Goal: Communication & Community: Ask a question

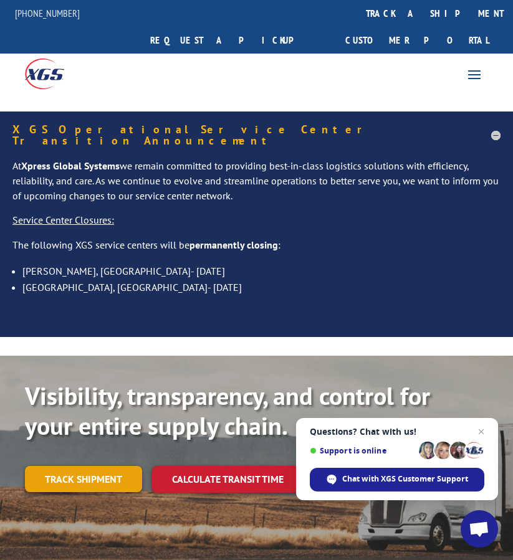
click at [93, 466] on link "Track shipment" at bounding box center [83, 479] width 117 height 26
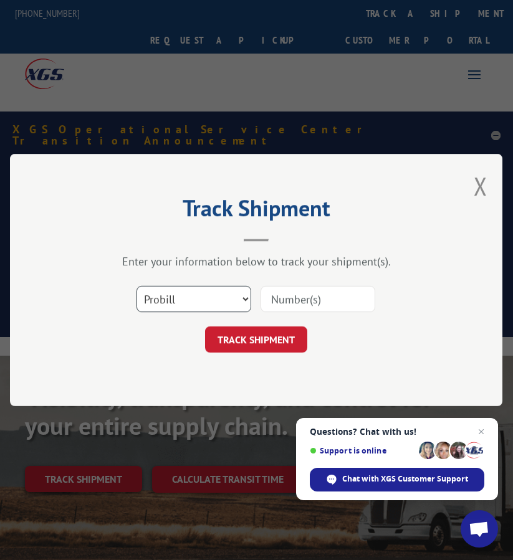
click at [206, 311] on select "Select category... Probill BOL PO" at bounding box center [193, 299] width 115 height 26
select select "bol"
click at [136, 286] on select "Select category... Probill BOL PO" at bounding box center [193, 299] width 115 height 26
click at [285, 303] on input at bounding box center [317, 299] width 115 height 26
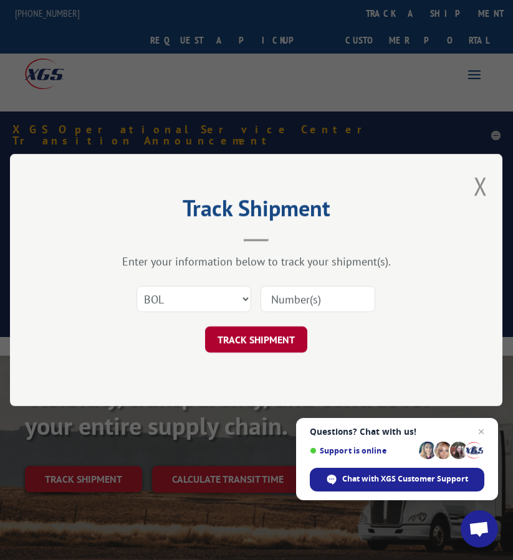
paste input "FPX00323602"
type input "FPX00323602"
drag, startPoint x: 276, startPoint y: 339, endPoint x: 286, endPoint y: 339, distance: 10.0
click at [276, 339] on button "TRACK SHIPMENT" at bounding box center [256, 339] width 102 height 26
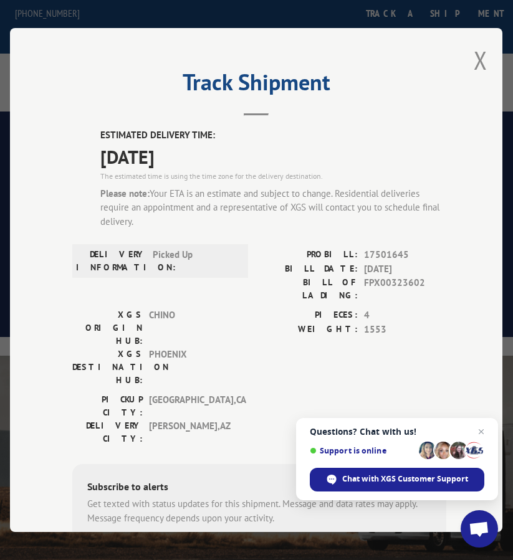
click at [369, 251] on span "17501645" at bounding box center [405, 255] width 82 height 14
copy span "17501645"
drag, startPoint x: 480, startPoint y: 58, endPoint x: 417, endPoint y: 137, distance: 101.1
click at [480, 58] on button "Close modal" at bounding box center [480, 60] width 14 height 33
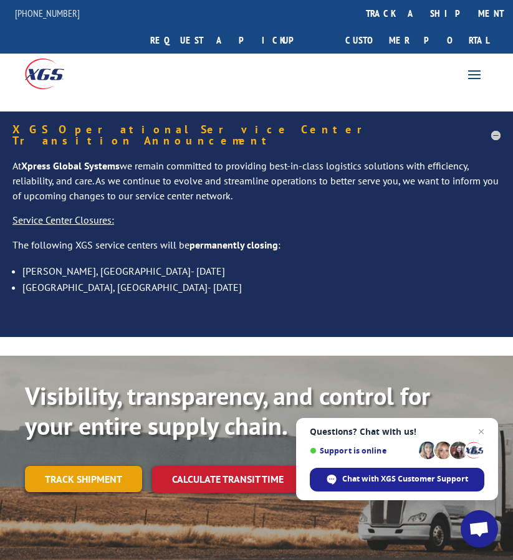
drag, startPoint x: 92, startPoint y: 423, endPoint x: 93, endPoint y: 435, distance: 11.9
click at [92, 423] on div "Visibility, transparency, and control for your entire supply chain. Track shipm…" at bounding box center [256, 449] width 463 height 137
click at [93, 466] on link "Track shipment" at bounding box center [83, 479] width 117 height 26
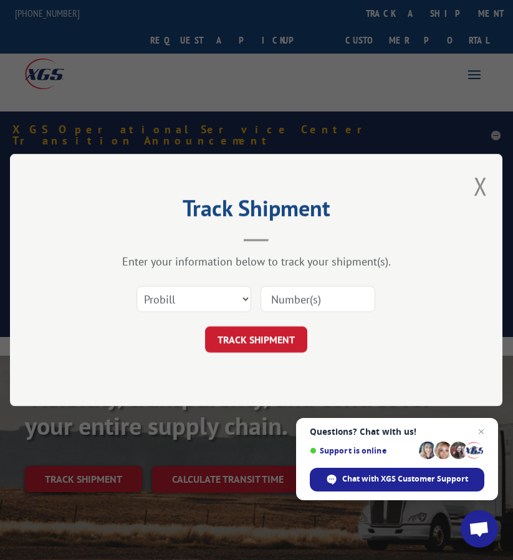
click at [321, 308] on input at bounding box center [317, 299] width 115 height 26
paste input "FPA01221007"
type input "FPA01221007"
click at [236, 293] on select "Select category... Probill BOL PO" at bounding box center [193, 299] width 115 height 26
select select "bol"
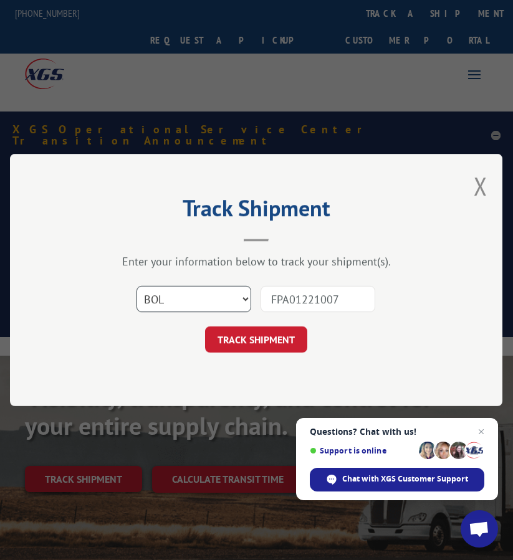
click at [136, 286] on select "Select category... Probill BOL PO" at bounding box center [193, 299] width 115 height 26
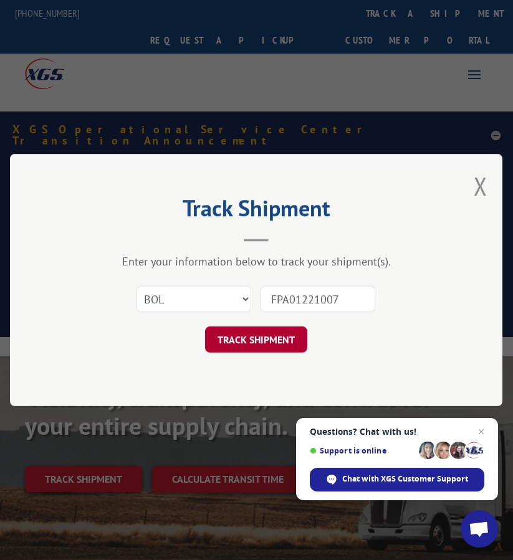
click at [278, 338] on button "TRACK SHIPMENT" at bounding box center [256, 339] width 102 height 26
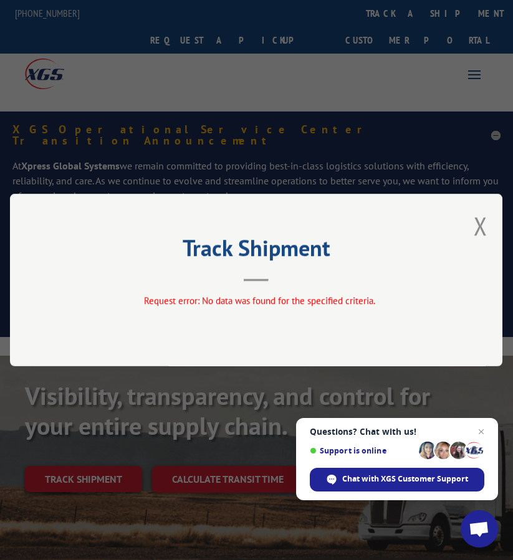
click at [486, 230] on button "Close modal" at bounding box center [480, 225] width 14 height 33
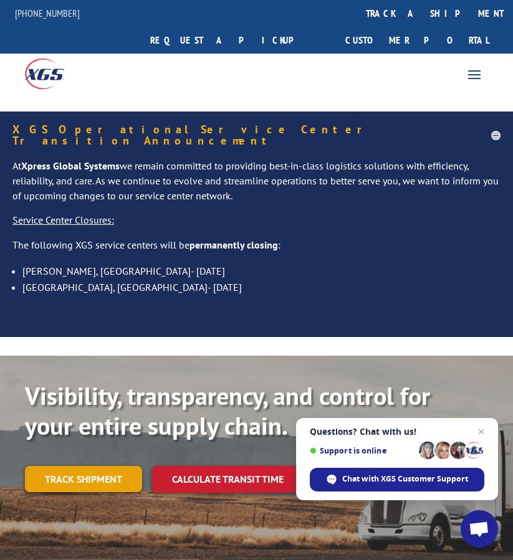
click at [82, 466] on link "Track shipment" at bounding box center [83, 479] width 117 height 26
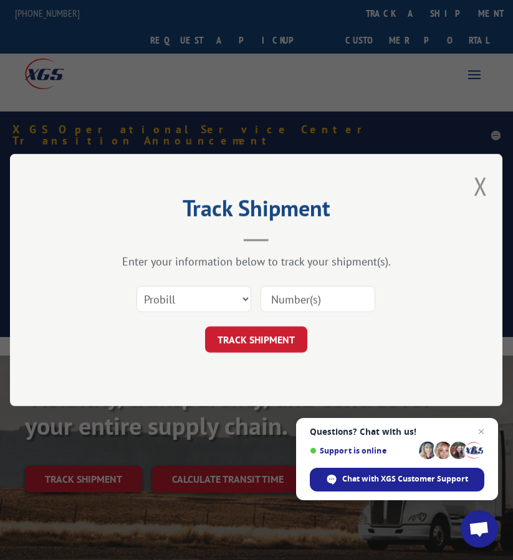
drag, startPoint x: 298, startPoint y: 299, endPoint x: 266, endPoint y: 302, distance: 32.5
click at [298, 299] on input at bounding box center [317, 299] width 115 height 26
paste input "FPX00324122"
type input "FPX00324122"
drag, startPoint x: 229, startPoint y: 300, endPoint x: 222, endPoint y: 307, distance: 10.1
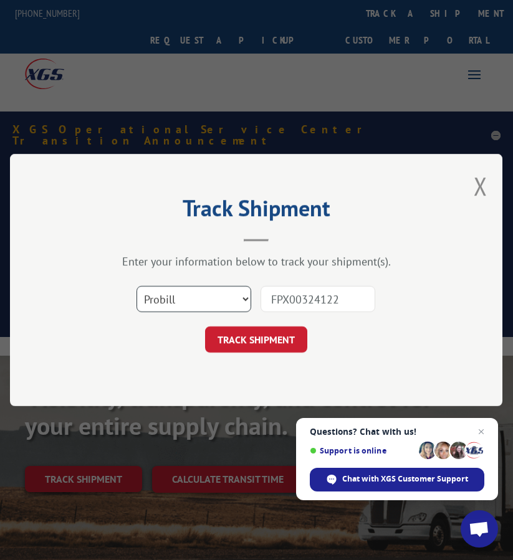
click at [229, 300] on select "Select category... Probill BOL PO" at bounding box center [193, 299] width 115 height 26
select select "bol"
click at [136, 286] on select "Select category... Probill BOL PO" at bounding box center [193, 299] width 115 height 26
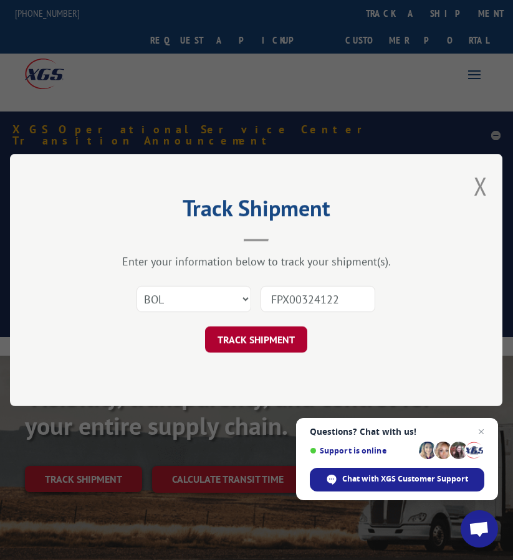
click at [252, 346] on button "TRACK SHIPMENT" at bounding box center [256, 339] width 102 height 26
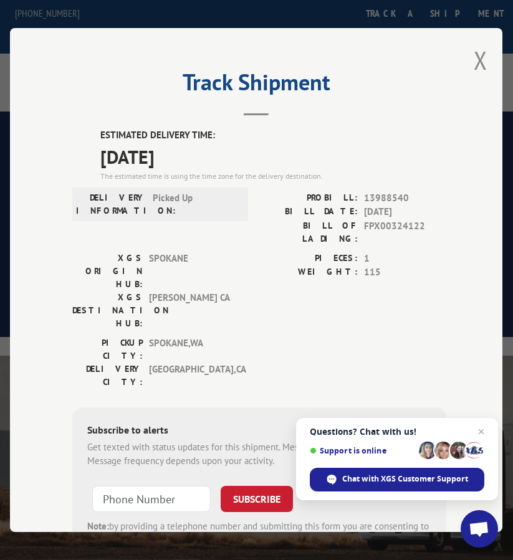
click at [371, 196] on span "13988540" at bounding box center [405, 198] width 82 height 14
copy span "13988540"
click at [475, 49] on button "Close modal" at bounding box center [480, 60] width 14 height 33
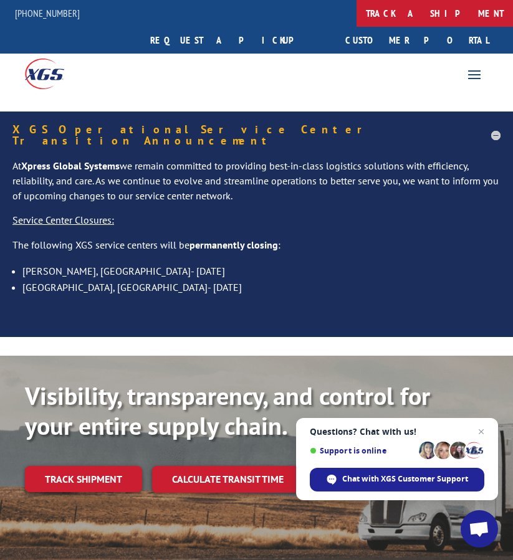
click at [356, 17] on link "track a shipment" at bounding box center [434, 13] width 156 height 27
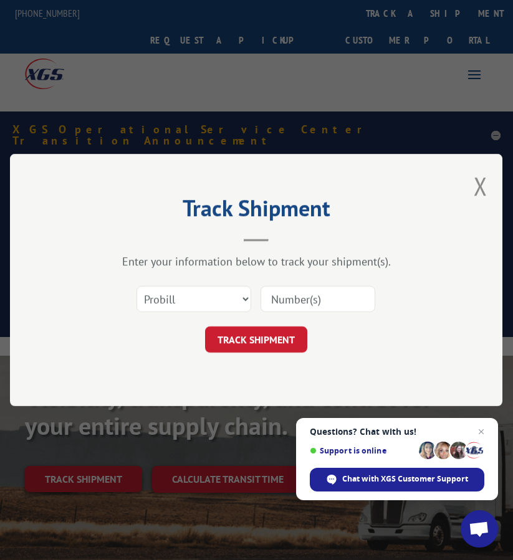
drag, startPoint x: 279, startPoint y: 300, endPoint x: 197, endPoint y: 305, distance: 82.3
click at [279, 300] on input at bounding box center [317, 299] width 115 height 26
paste input "FPX00324336"
type input "FPX00324336"
click at [191, 303] on select "Select category... Probill BOL PO" at bounding box center [193, 299] width 115 height 26
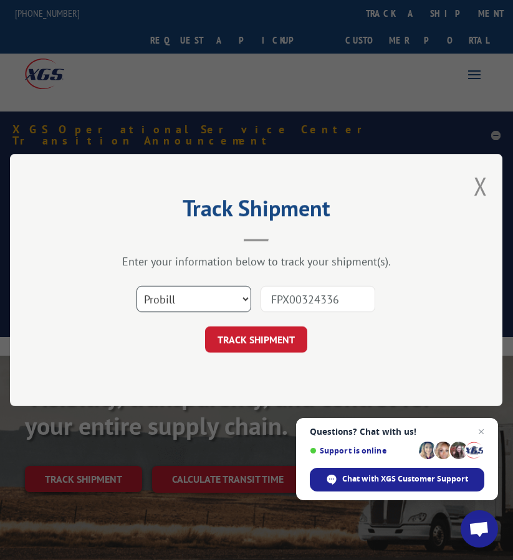
select select "bol"
click at [136, 286] on select "Select category... Probill BOL PO" at bounding box center [193, 299] width 115 height 26
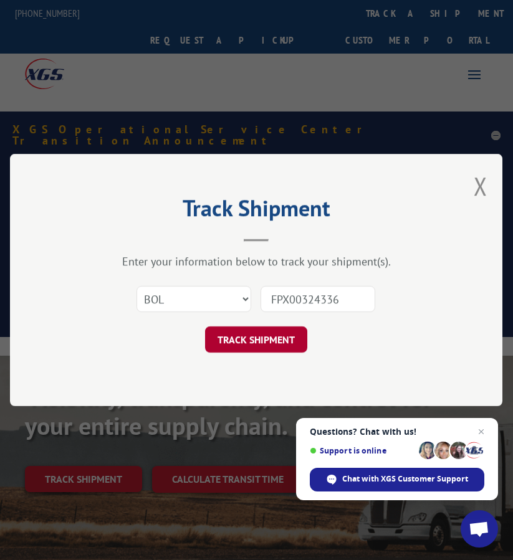
click at [264, 346] on button "TRACK SHIPMENT" at bounding box center [256, 339] width 102 height 26
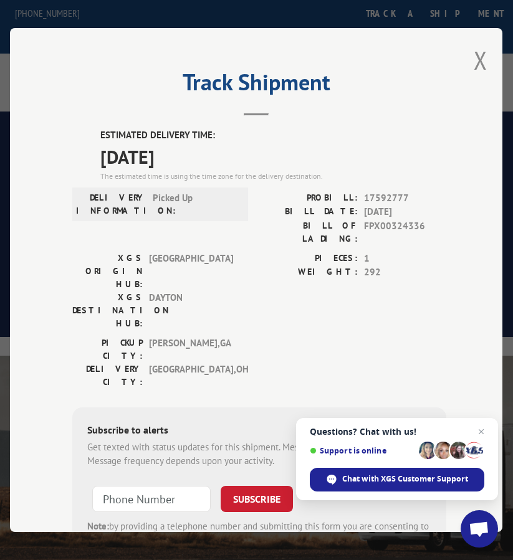
click at [388, 191] on span "17592777" at bounding box center [405, 198] width 82 height 14
copy span "17592777"
click at [476, 49] on button "Close modal" at bounding box center [480, 60] width 14 height 33
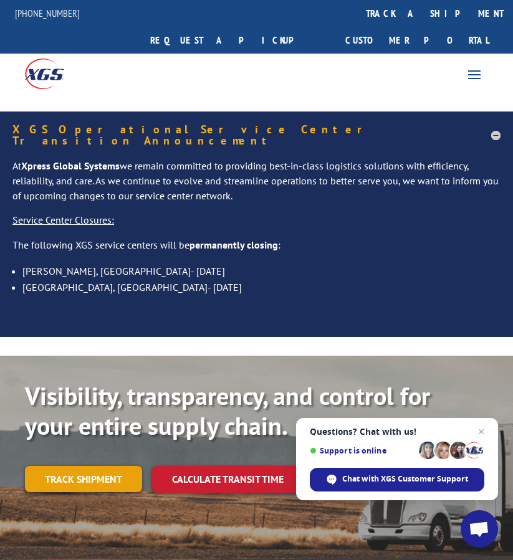
click at [72, 466] on link "Track shipment" at bounding box center [83, 479] width 117 height 26
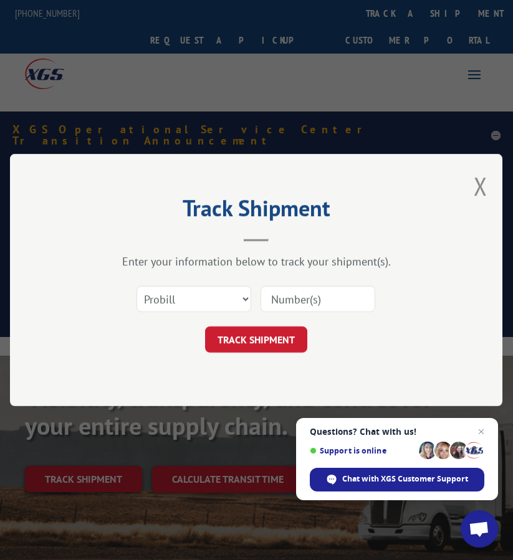
click at [325, 295] on input at bounding box center [317, 299] width 115 height 26
paste input "FPX00324549"
type input "FPX00324549"
click at [196, 306] on select "Select category... Probill BOL PO" at bounding box center [193, 299] width 115 height 26
select select "bol"
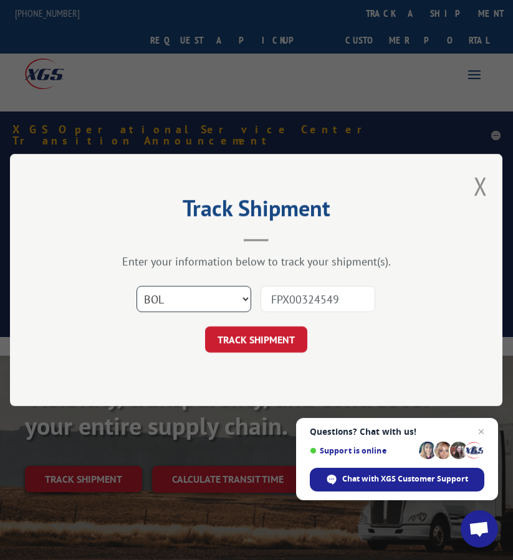
click at [136, 286] on select "Select category... Probill BOL PO" at bounding box center [193, 299] width 115 height 26
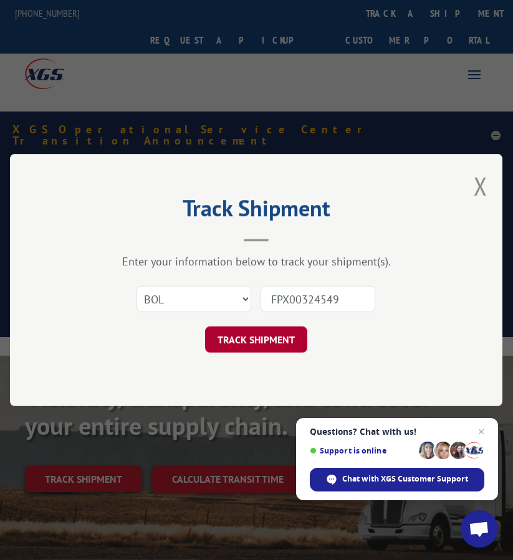
click at [252, 347] on button "TRACK SHIPMENT" at bounding box center [256, 339] width 102 height 26
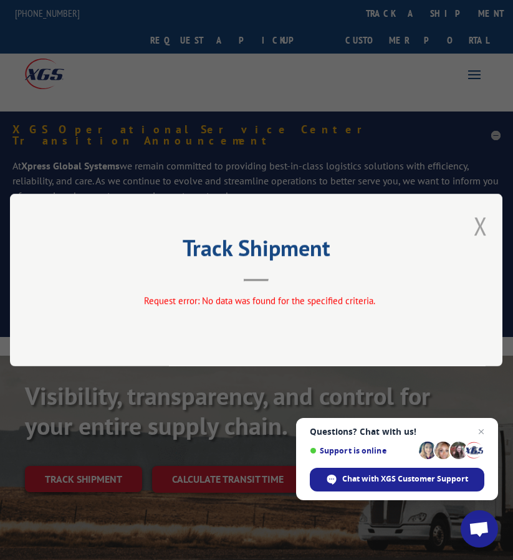
click at [481, 222] on button "Close modal" at bounding box center [480, 225] width 14 height 33
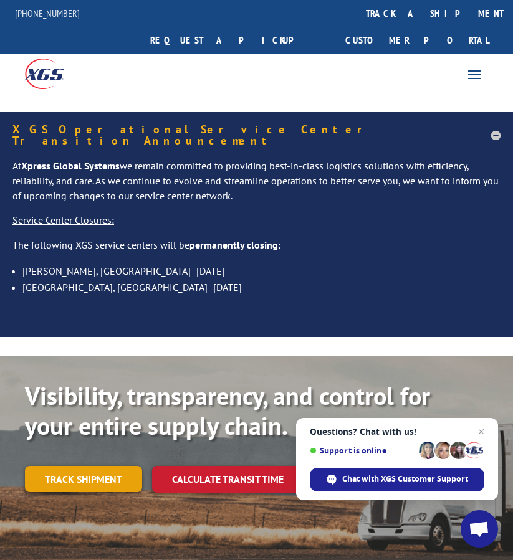
click at [92, 466] on link "Track shipment" at bounding box center [83, 479] width 117 height 26
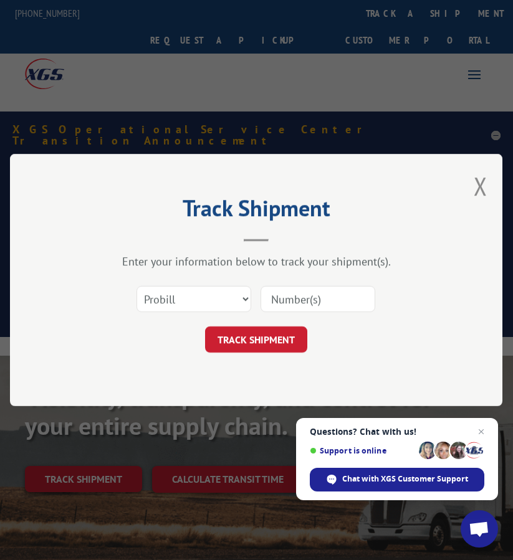
drag, startPoint x: 312, startPoint y: 305, endPoint x: 306, endPoint y: 308, distance: 6.4
click at [312, 305] on input at bounding box center [317, 299] width 115 height 26
paste input "FPA01220911"
type input "FPA01220911"
click at [254, 349] on button "TRACK SHIPMENT" at bounding box center [256, 339] width 102 height 26
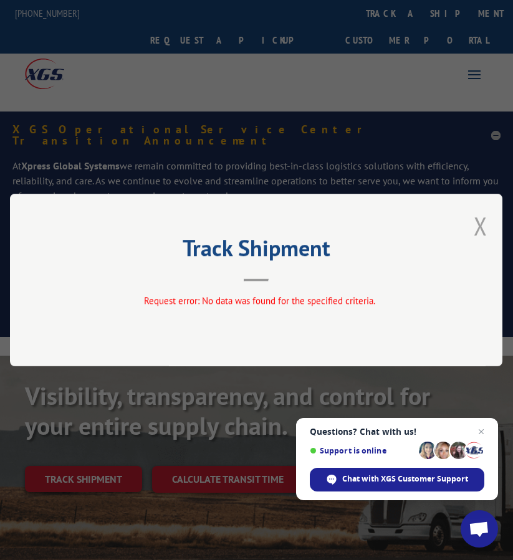
click at [479, 227] on button "Close modal" at bounding box center [480, 225] width 14 height 33
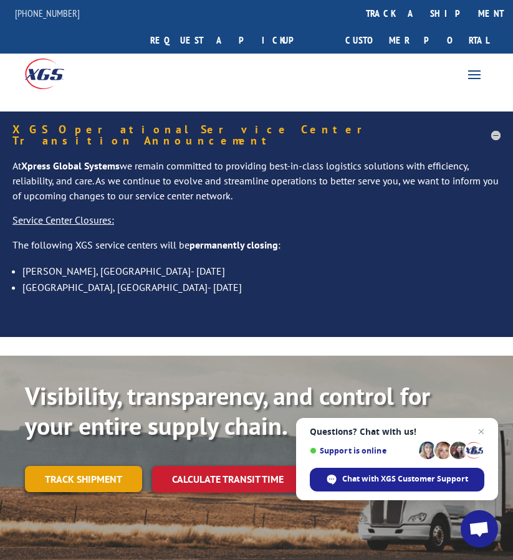
click at [67, 466] on link "Track shipment" at bounding box center [83, 479] width 117 height 26
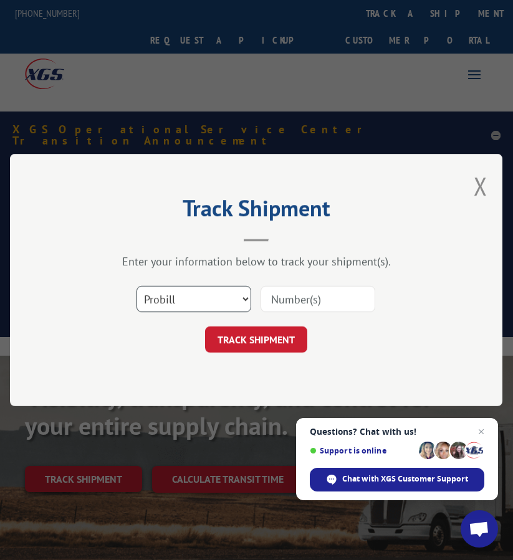
drag, startPoint x: 202, startPoint y: 287, endPoint x: 201, endPoint y: 303, distance: 16.2
click at [203, 287] on select "Select category... Probill BOL PO" at bounding box center [193, 299] width 115 height 26
select select "bol"
click at [136, 286] on select "Select category... Probill BOL PO" at bounding box center [193, 299] width 115 height 26
click at [300, 290] on input at bounding box center [317, 299] width 115 height 26
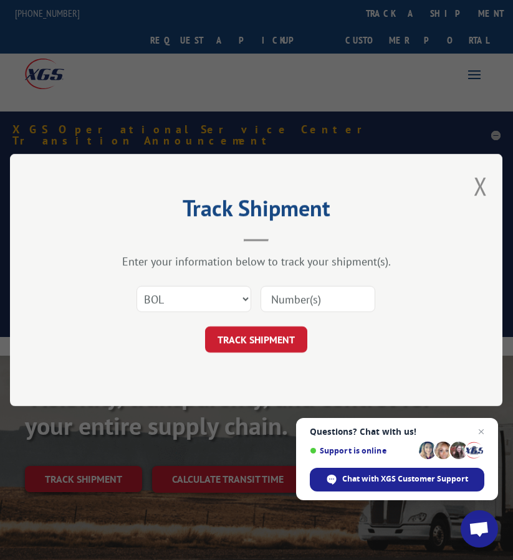
paste input "FPA01220911"
type input "FPA01220911"
drag, startPoint x: 281, startPoint y: 335, endPoint x: 290, endPoint y: 346, distance: 14.1
click at [281, 335] on button "TRACK SHIPMENT" at bounding box center [256, 339] width 102 height 26
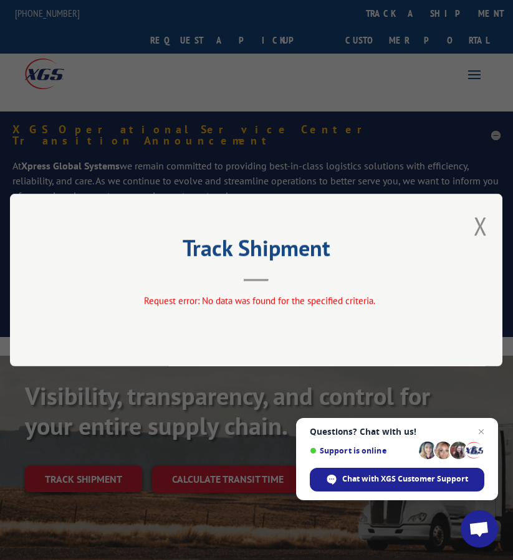
drag, startPoint x: 484, startPoint y: 220, endPoint x: 457, endPoint y: 261, distance: 48.9
click at [484, 220] on button "Close modal" at bounding box center [480, 225] width 14 height 33
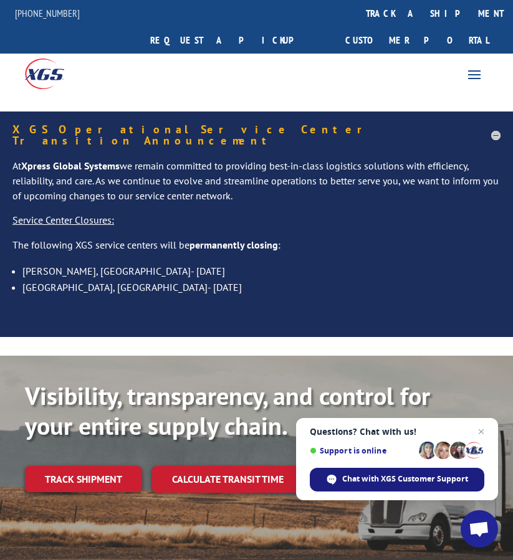
click at [421, 476] on span "Chat with XGS Customer Support" at bounding box center [405, 478] width 126 height 11
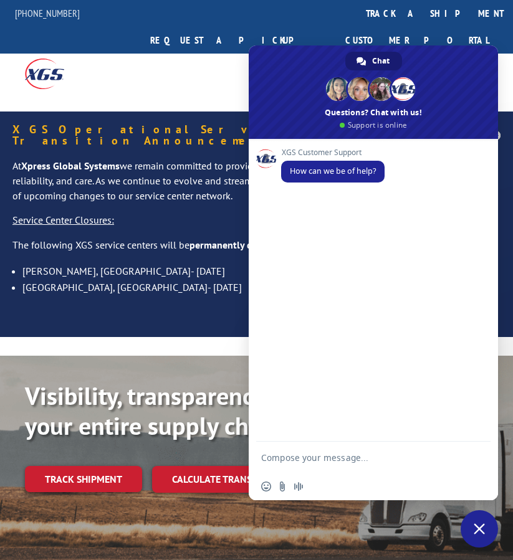
click at [303, 457] on textarea "Compose your message..." at bounding box center [360, 457] width 199 height 31
paste textarea "Good morning i just need to know if these shipments were picked up"
type textarea "Good morning i just need to know if these shipments were picked up"
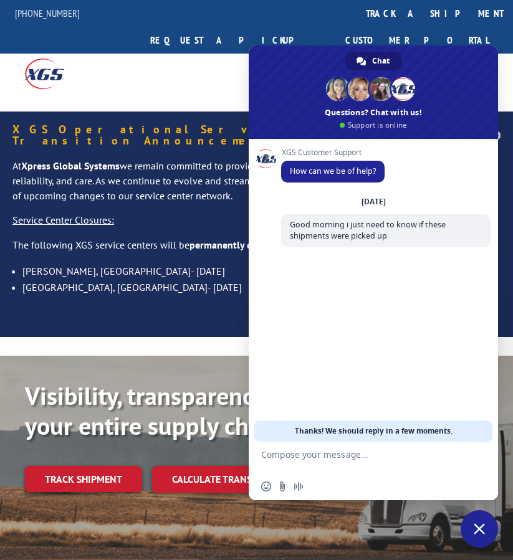
click at [410, 458] on textarea "Compose your message..." at bounding box center [360, 457] width 199 height 31
paste textarea "PU00062811 PU00063323 PU00063549"
type textarea "PU00062811 PU00063323 PU00063549"
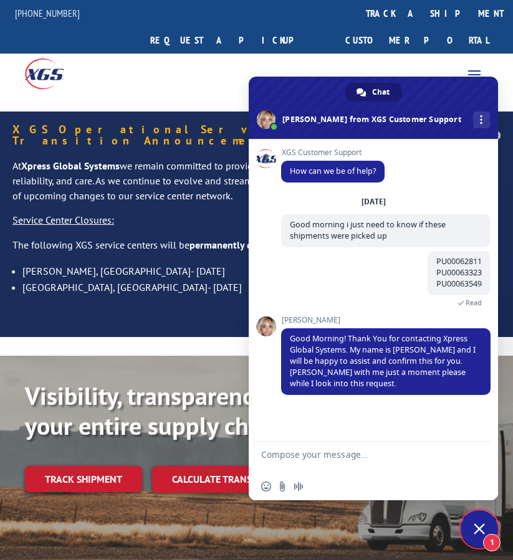
click at [321, 468] on textarea "Compose your message..." at bounding box center [360, 457] width 199 height 31
click at [309, 461] on textarea "Compose your message..." at bounding box center [360, 457] width 199 height 31
type textarea "thanks"
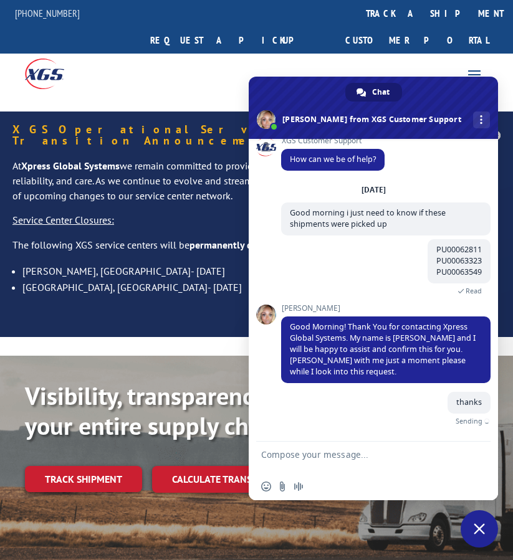
scroll to position [0, 0]
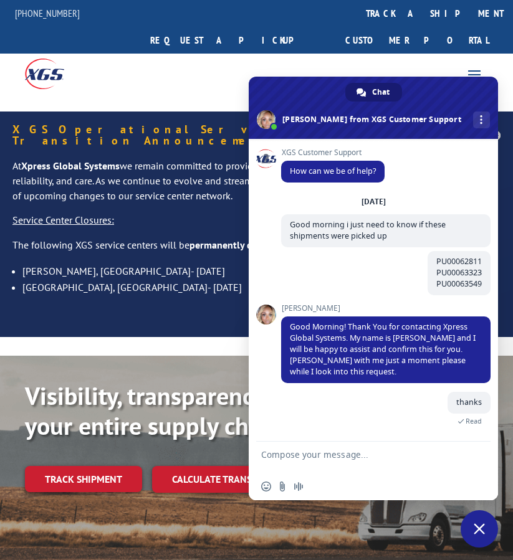
click at [275, 122] on span at bounding box center [266, 119] width 19 height 19
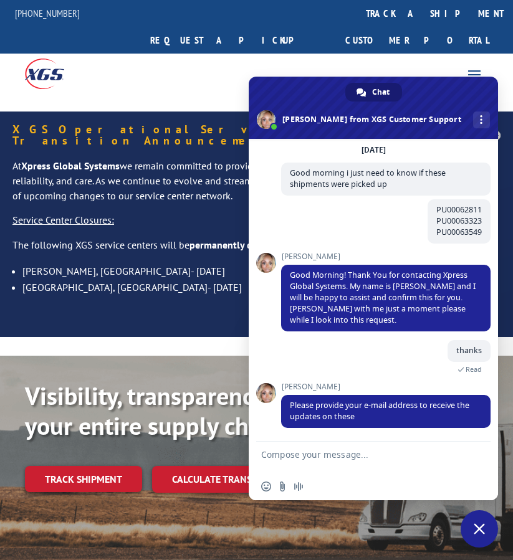
click at [348, 459] on textarea "Compose your message..." at bounding box center [360, 457] width 199 height 31
paste textarea "[PERSON_NAME][EMAIL_ADDRESS][DOMAIN_NAME]"
type textarea "[PERSON_NAME][EMAIL_ADDRESS][DOMAIN_NAME]"
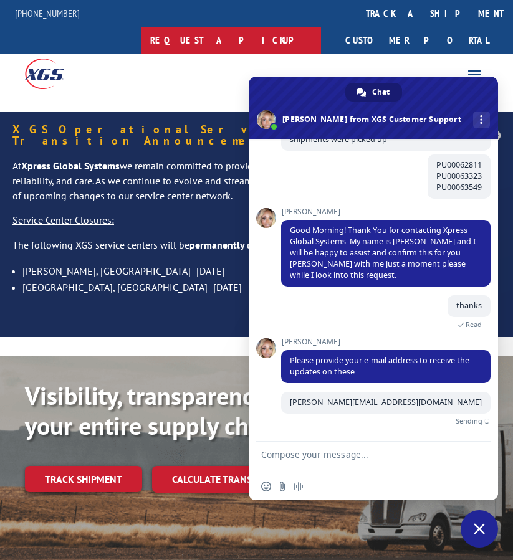
scroll to position [82, 0]
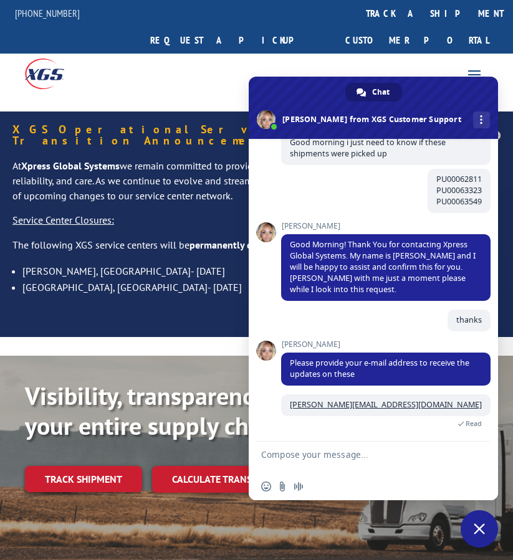
click at [369, 452] on textarea "Compose your message..." at bounding box center [360, 457] width 199 height 31
paste textarea "I have the customer on the line asking for an update now, is it possible to hav…"
type textarea "I have the customer on the line asking for an update now, is it possible to hav…"
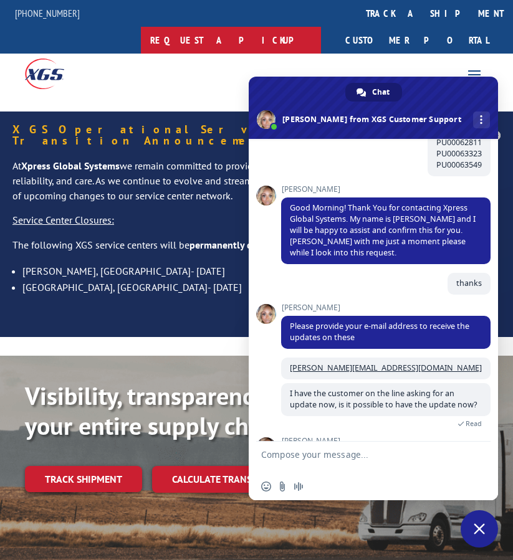
scroll to position [173, 0]
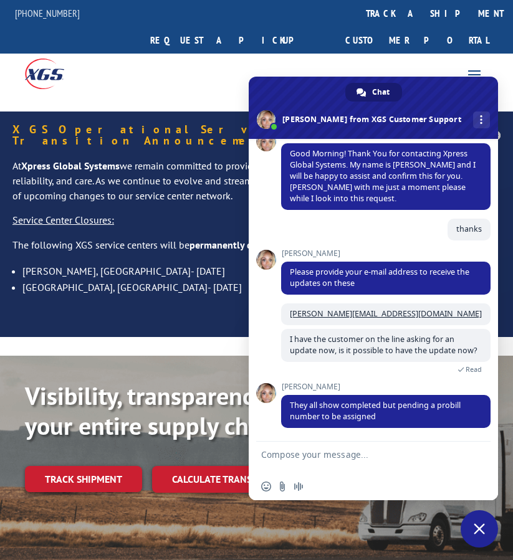
click at [336, 453] on textarea "Compose your message..." at bounding box center [360, 457] width 199 height 31
type textarea "oh okay, perfect then"
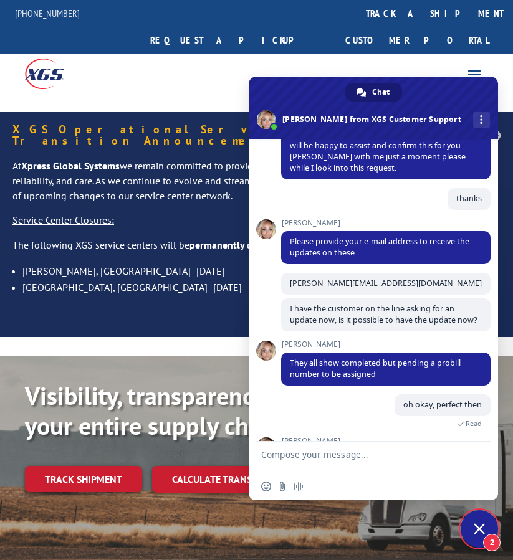
scroll to position [366, 0]
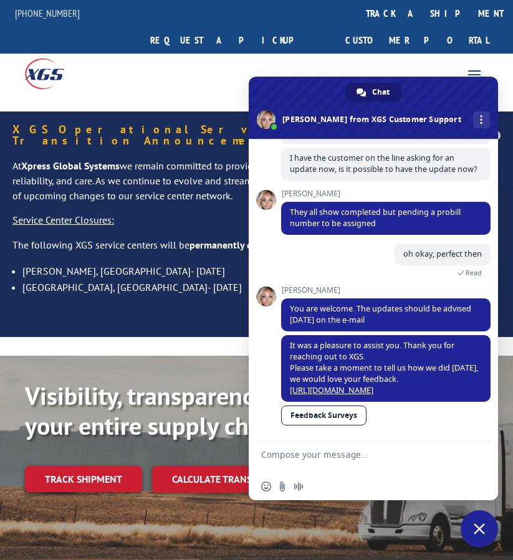
click at [478, 534] on span "Close chat" at bounding box center [478, 528] width 37 height 37
